Goal: Task Accomplishment & Management: Complete application form

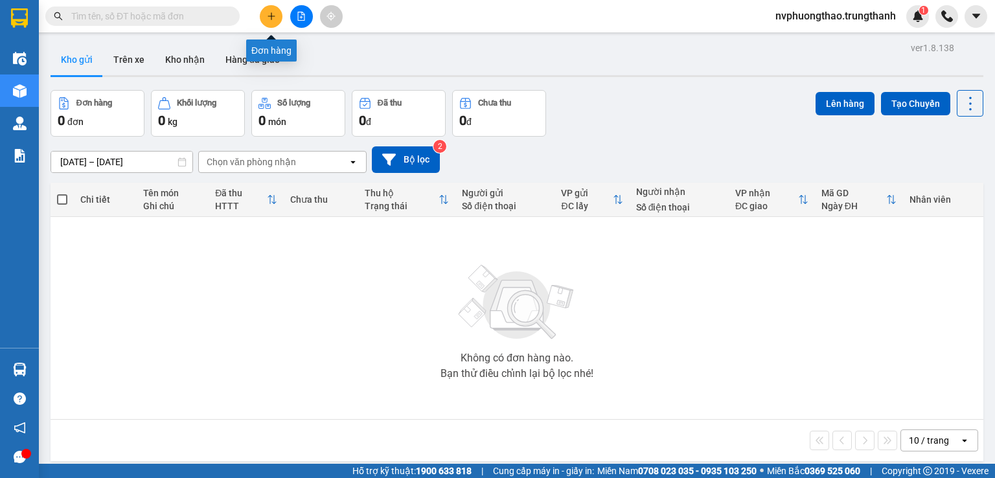
click at [275, 9] on button at bounding box center [271, 16] width 23 height 23
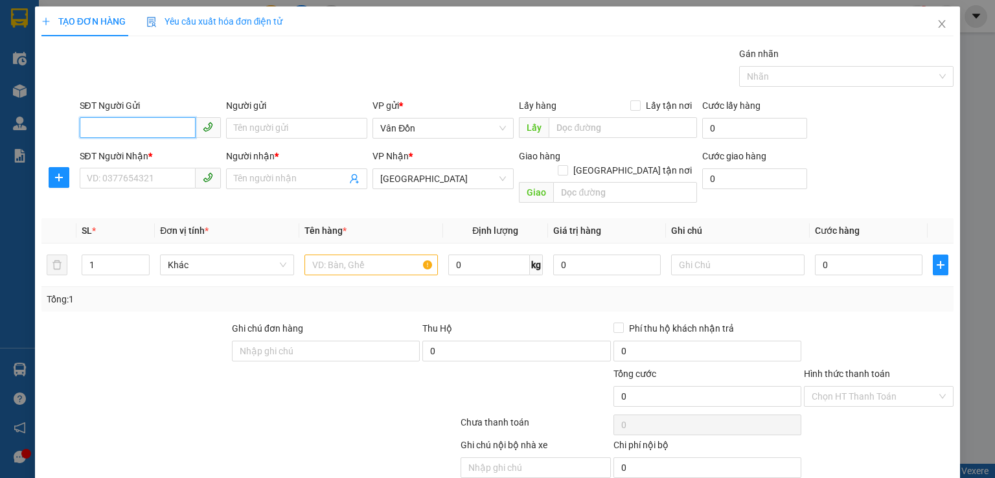
paste input "0902016717"
click at [159, 130] on input "0902016717" at bounding box center [138, 127] width 116 height 21
click at [122, 124] on input "0902016717" at bounding box center [138, 127] width 116 height 21
type input "0902016717"
click at [256, 128] on input "Người gửi" at bounding box center [296, 128] width 141 height 21
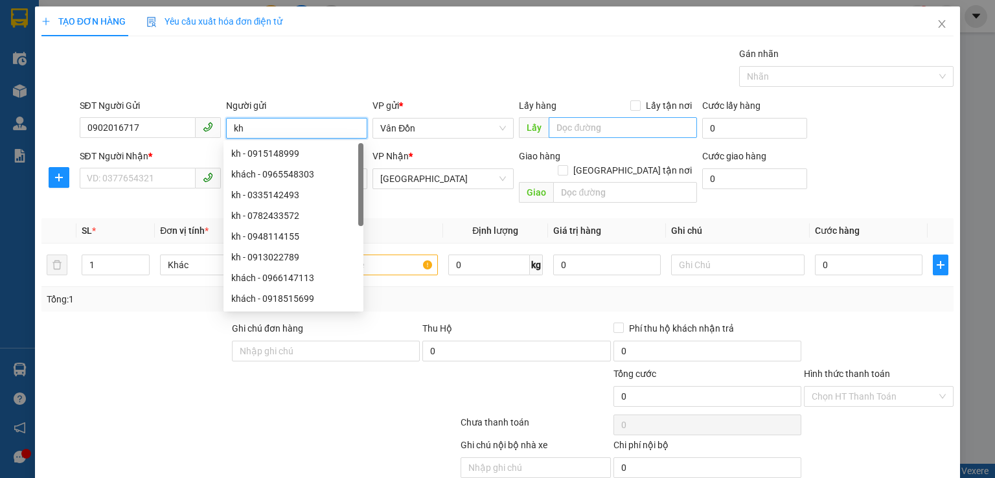
type input "kh"
click at [575, 130] on input "text" at bounding box center [623, 127] width 148 height 21
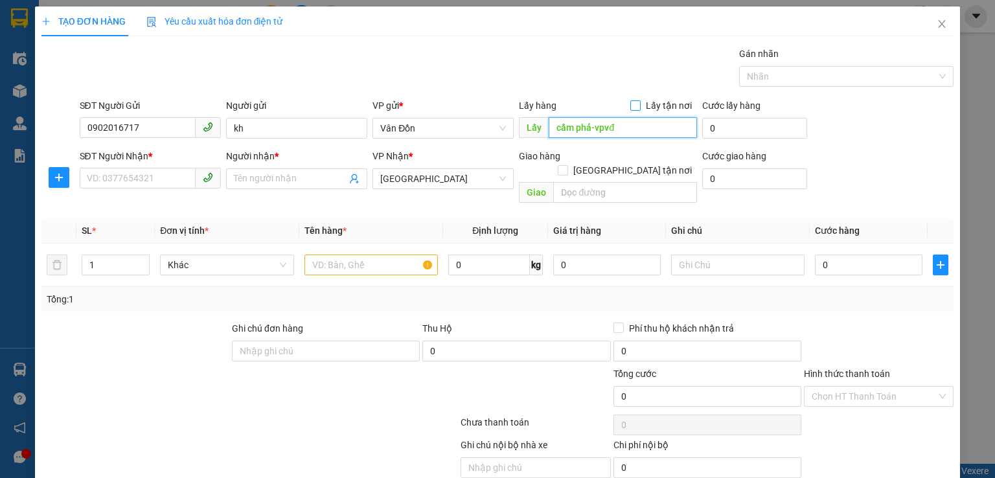
type input "cẩm phả-vpvđ"
click at [630, 107] on input "Lấy tận nơi" at bounding box center [634, 104] width 9 height 9
checkbox input "true"
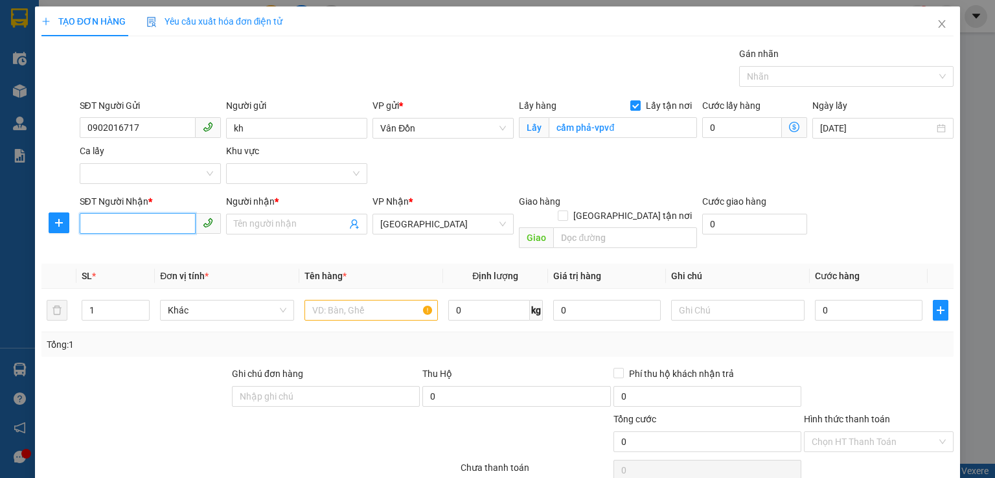
click at [157, 215] on input "SĐT Người Nhận *" at bounding box center [138, 223] width 116 height 21
click at [135, 263] on div "00000000000 - khách" at bounding box center [148, 270] width 124 height 14
type input "00000000000"
type input "khách"
type input "vphn"
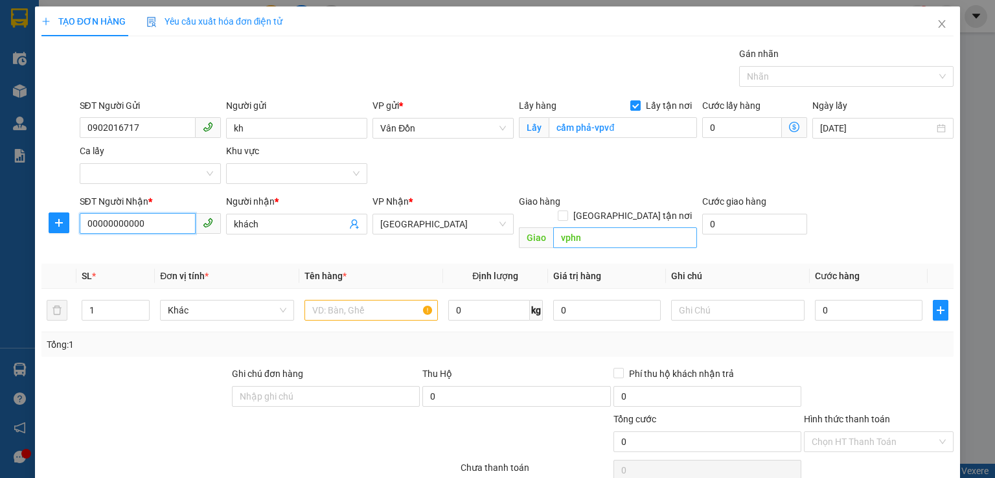
type input "00000000000"
type input "hn"
click at [360, 302] on input "text" at bounding box center [370, 310] width 133 height 21
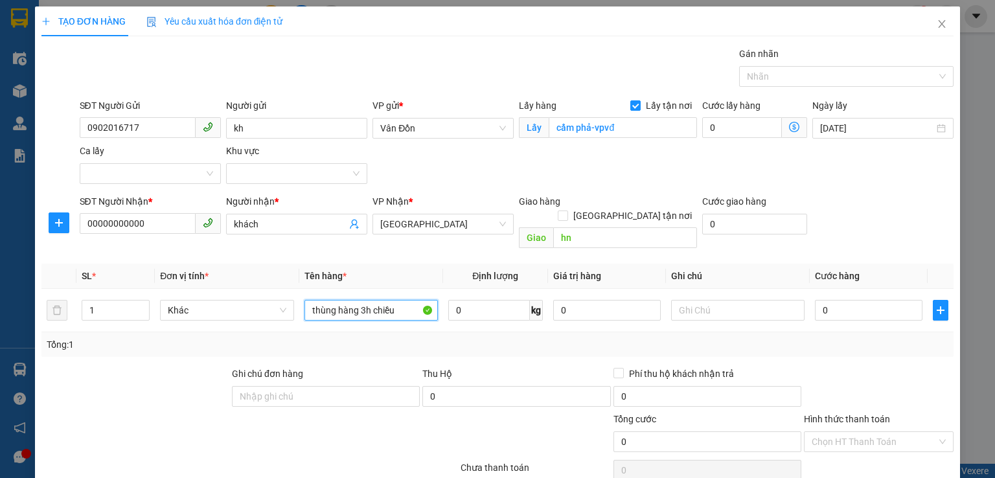
scroll to position [65, 0]
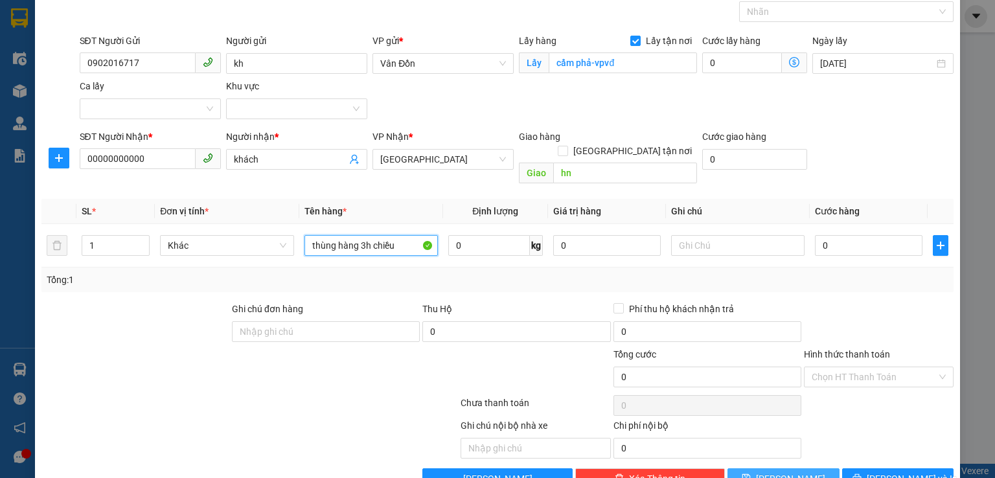
type input "thùng hàng 3h chiều"
click at [798, 468] on button "Lưu" at bounding box center [784, 478] width 112 height 21
checkbox input "false"
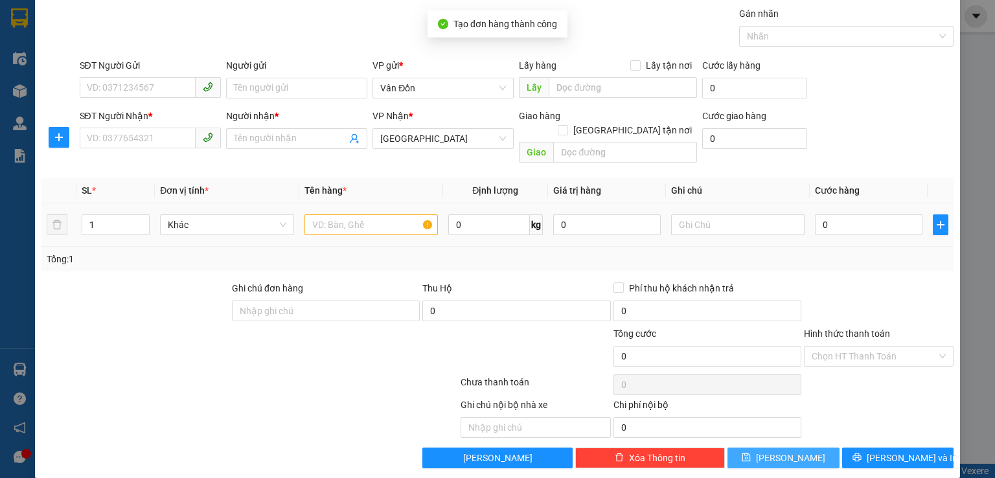
scroll to position [0, 0]
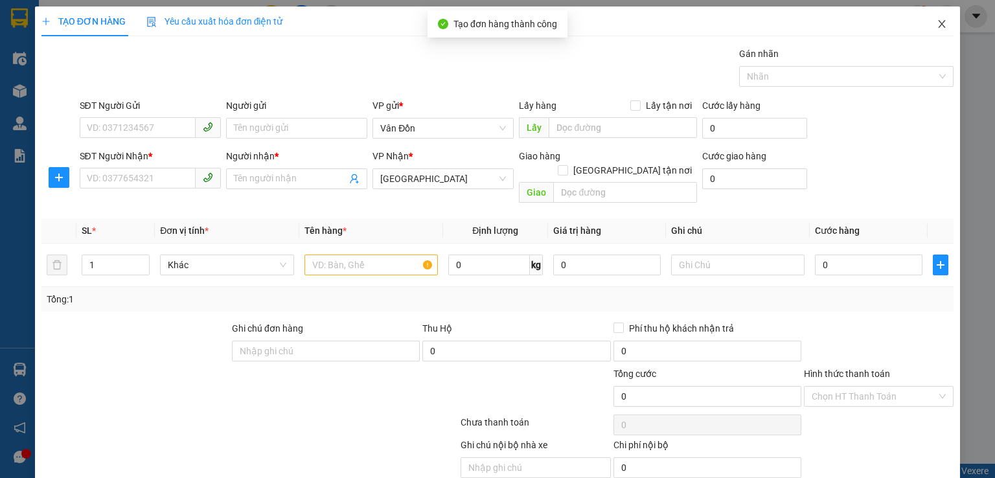
click at [937, 27] on icon "close" at bounding box center [942, 24] width 10 height 10
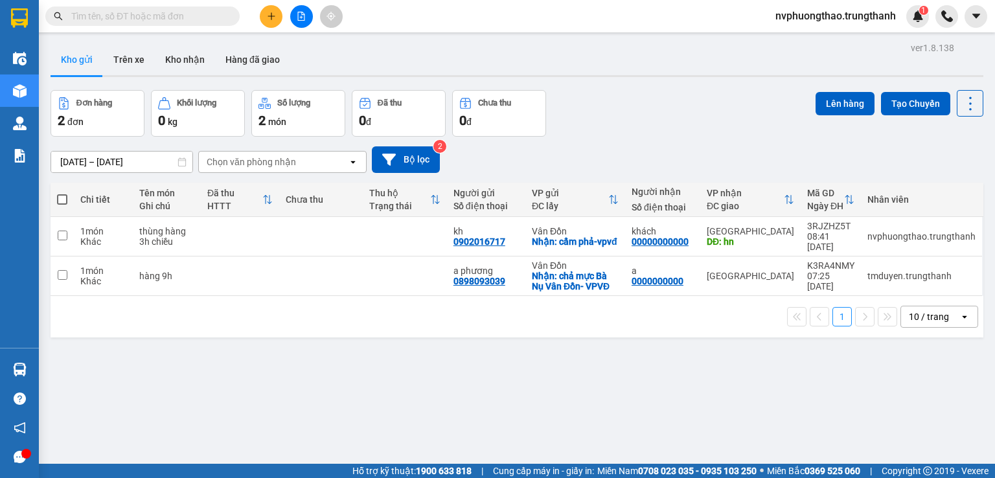
scroll to position [60, 0]
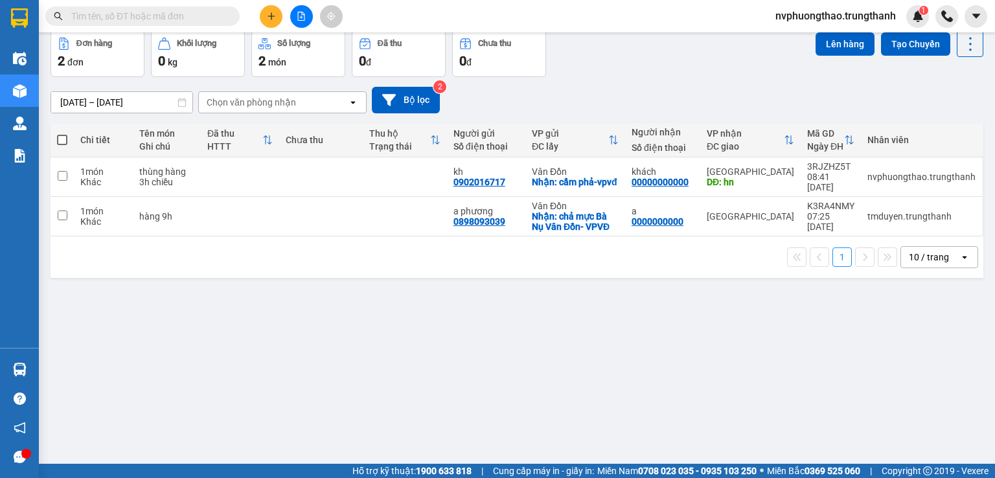
click at [119, 290] on div "ver 1.8.138 Kho gửi Trên xe Kho nhận Hàng đã giao Đơn hàng 2 đơn Khối lượng 0 k…" at bounding box center [516, 218] width 943 height 478
